Goal: Transaction & Acquisition: Download file/media

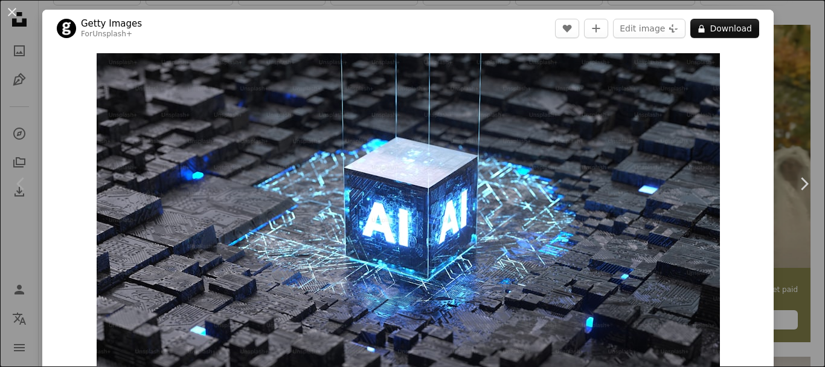
scroll to position [141, 0]
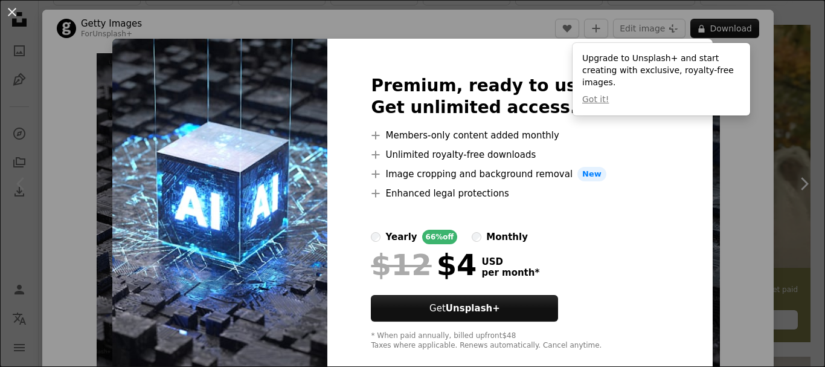
click at [247, 95] on img at bounding box center [219, 213] width 215 height 348
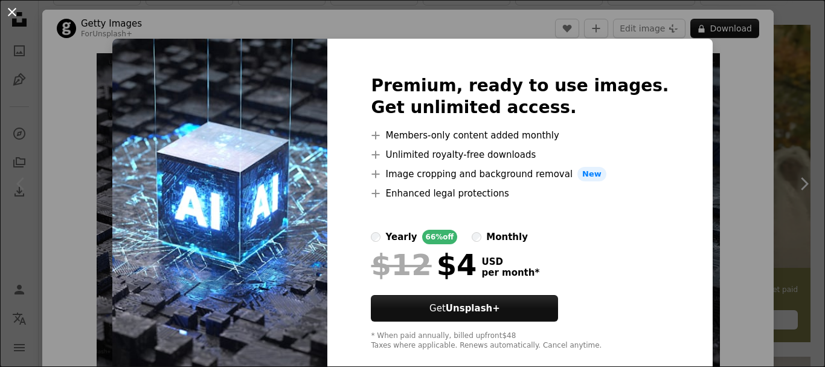
click at [14, 10] on button "An X shape" at bounding box center [12, 12] width 14 height 14
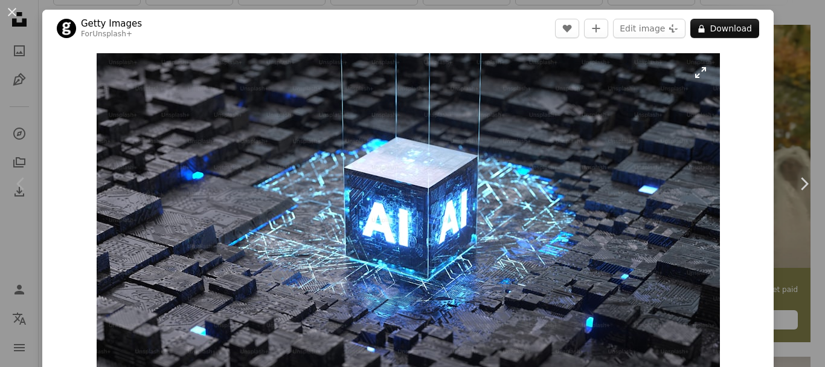
click at [362, 173] on img "Zoom in on this image" at bounding box center [408, 228] width 623 height 351
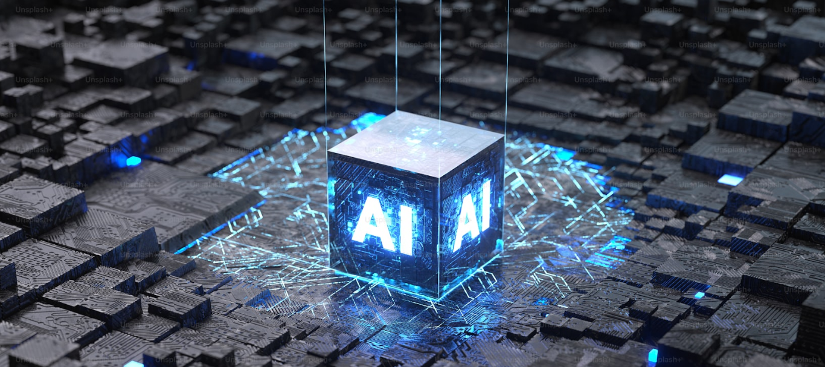
scroll to position [44, 0]
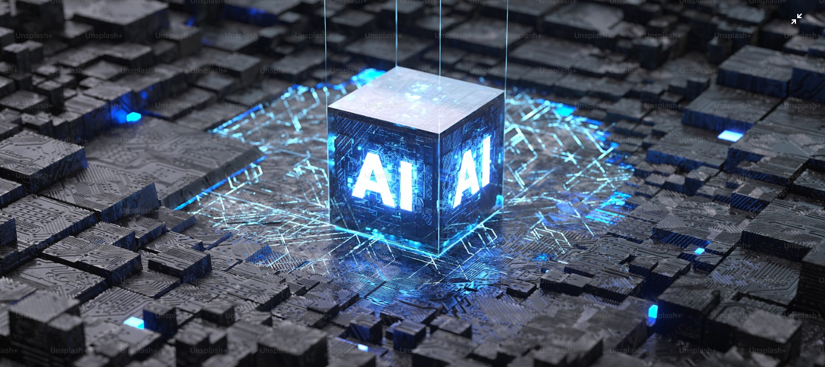
click at [264, 134] on img "Zoom out on this image" at bounding box center [412, 187] width 826 height 465
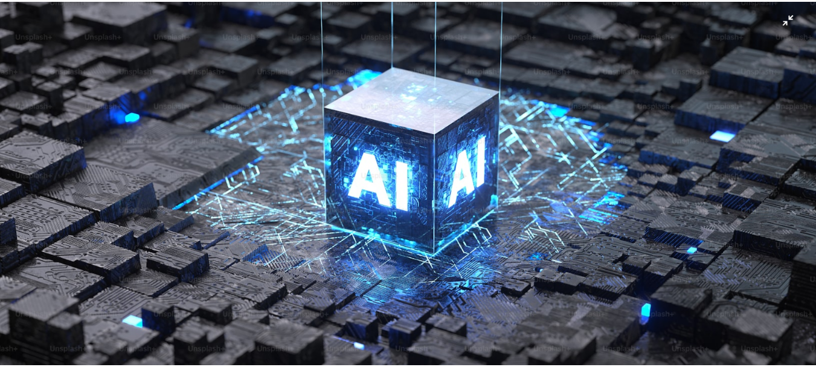
scroll to position [37, 0]
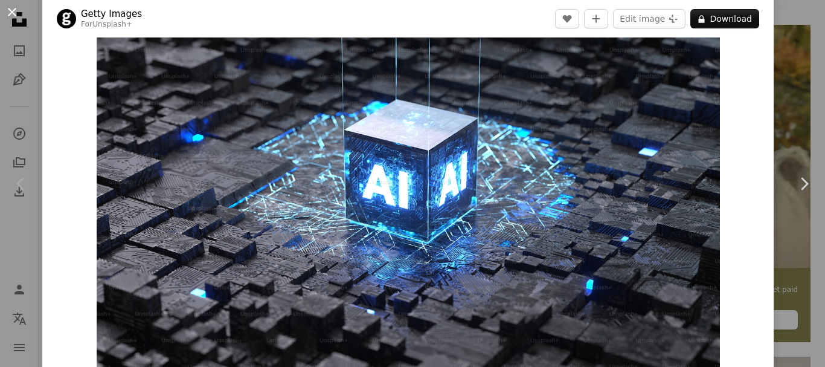
click at [13, 10] on button "An X shape" at bounding box center [12, 12] width 14 height 14
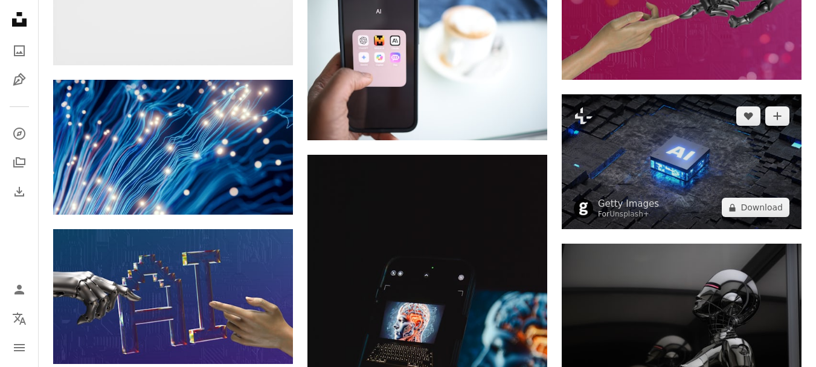
scroll to position [1128, 0]
